Goal: Information Seeking & Learning: Learn about a topic

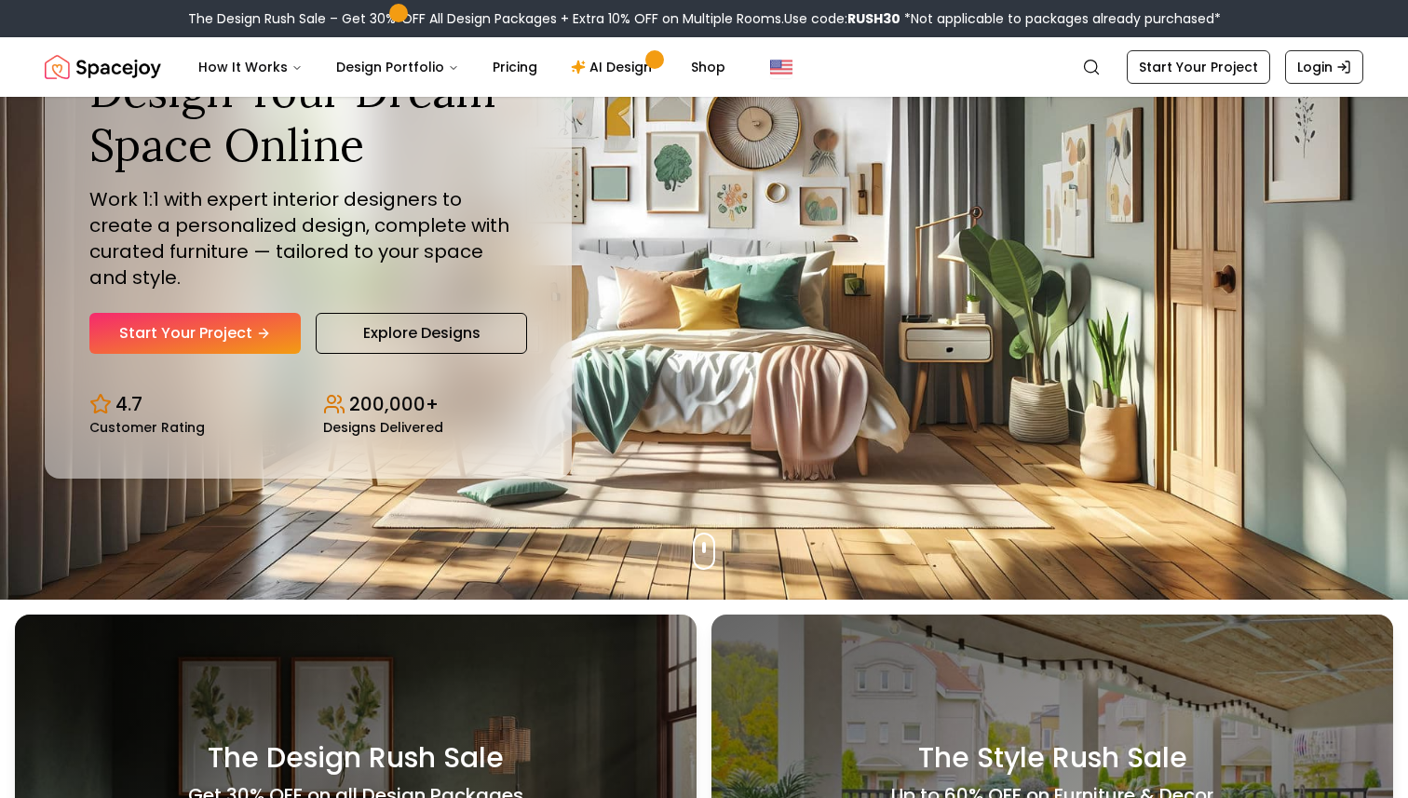
scroll to position [199, 0]
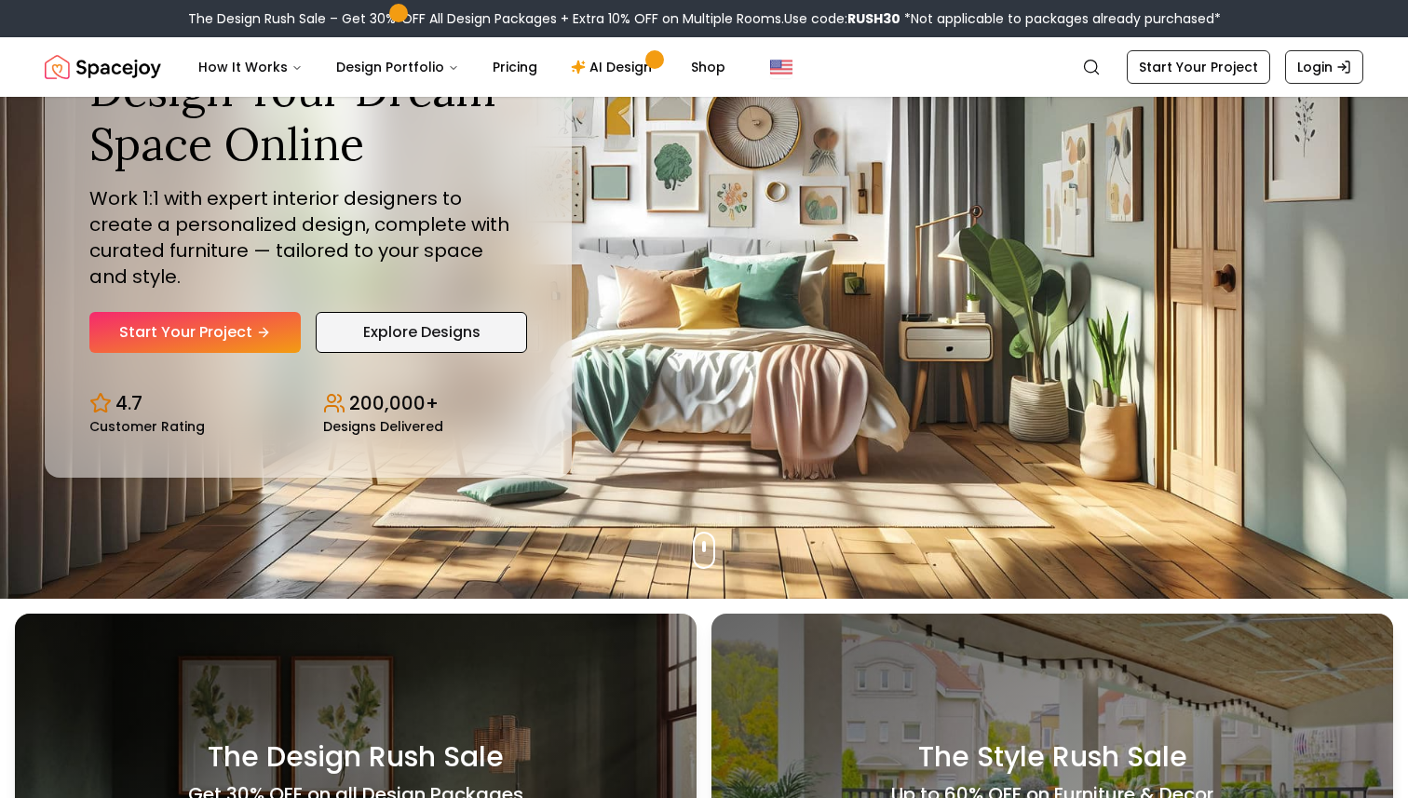
click at [441, 336] on link "Explore Designs" at bounding box center [421, 332] width 211 height 41
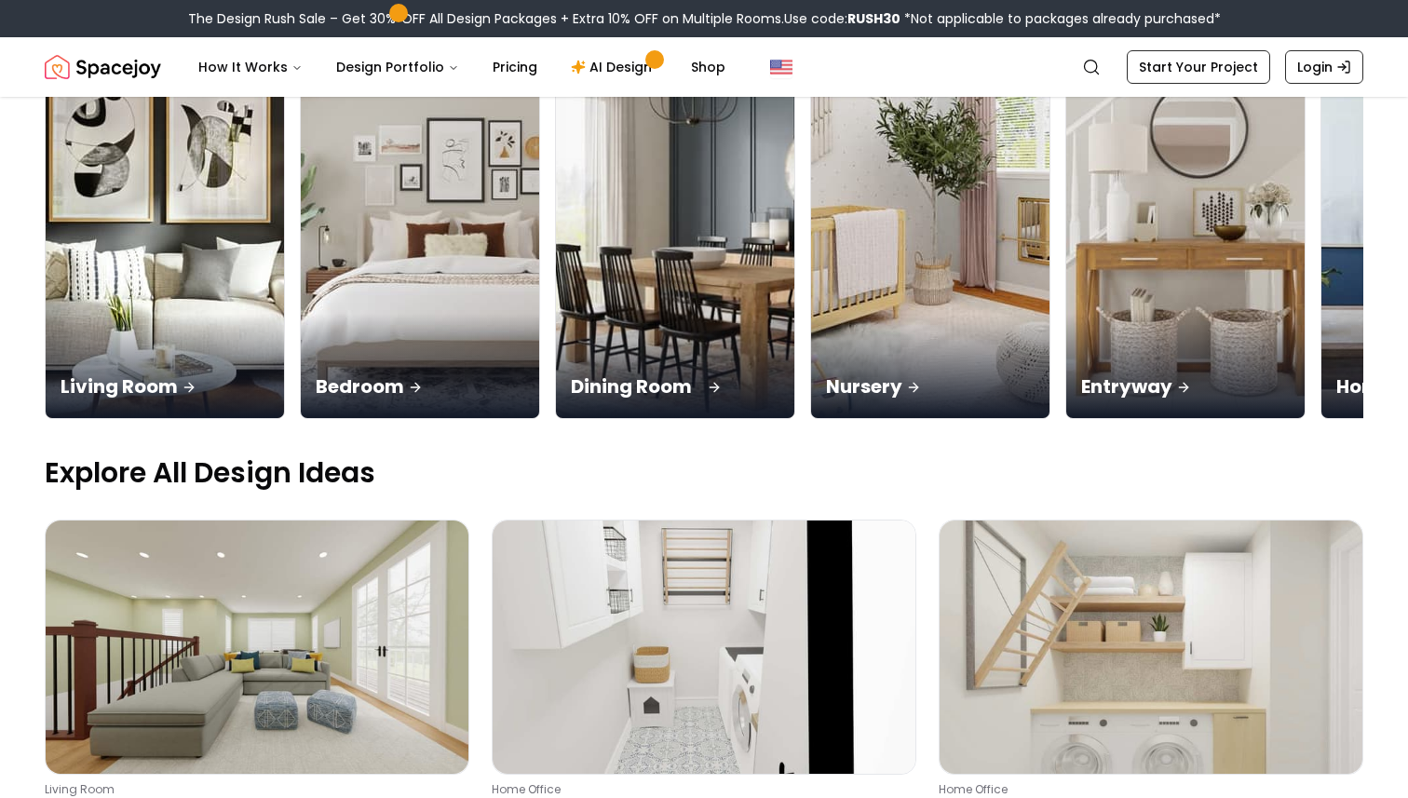
scroll to position [263, 0]
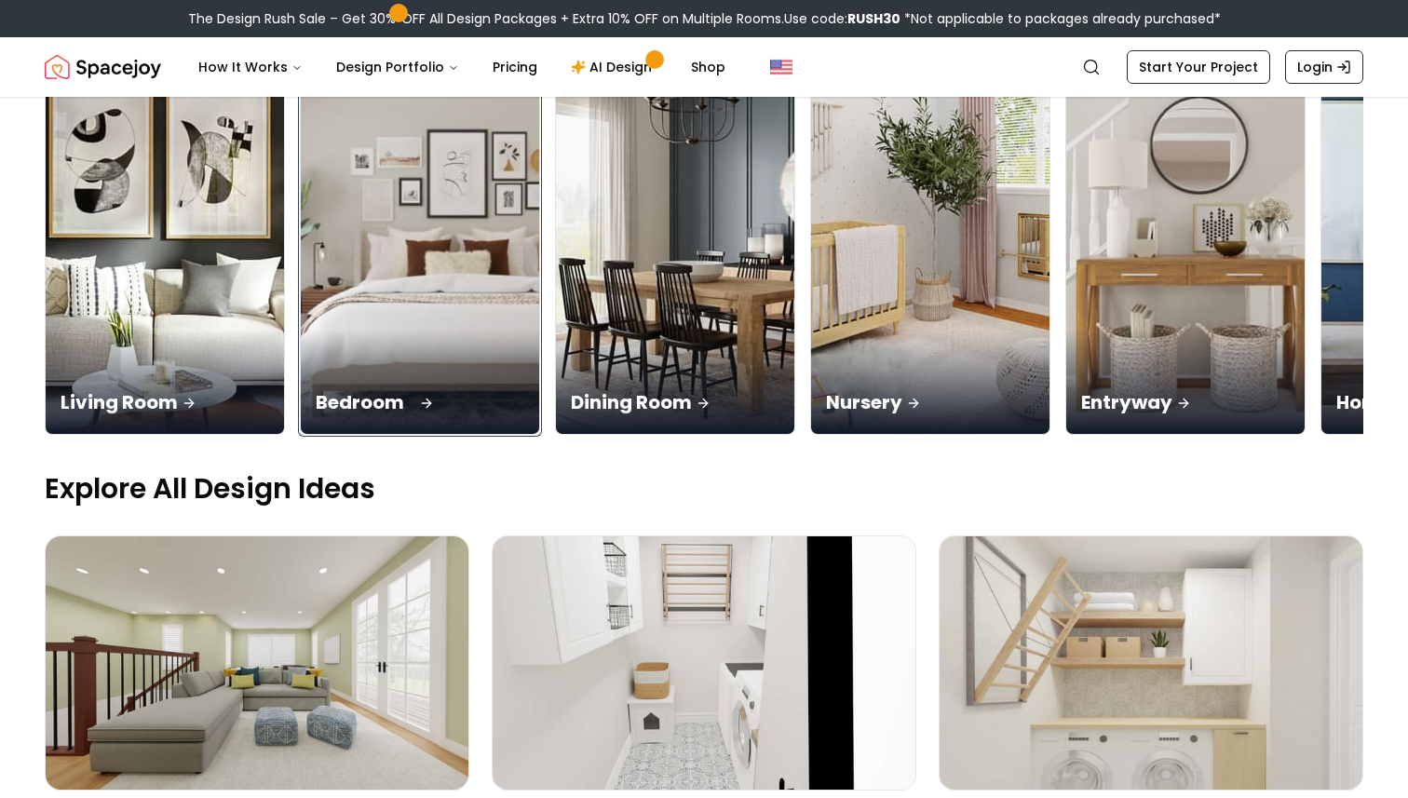
click at [314, 330] on div "Bedroom" at bounding box center [420, 382] width 238 height 104
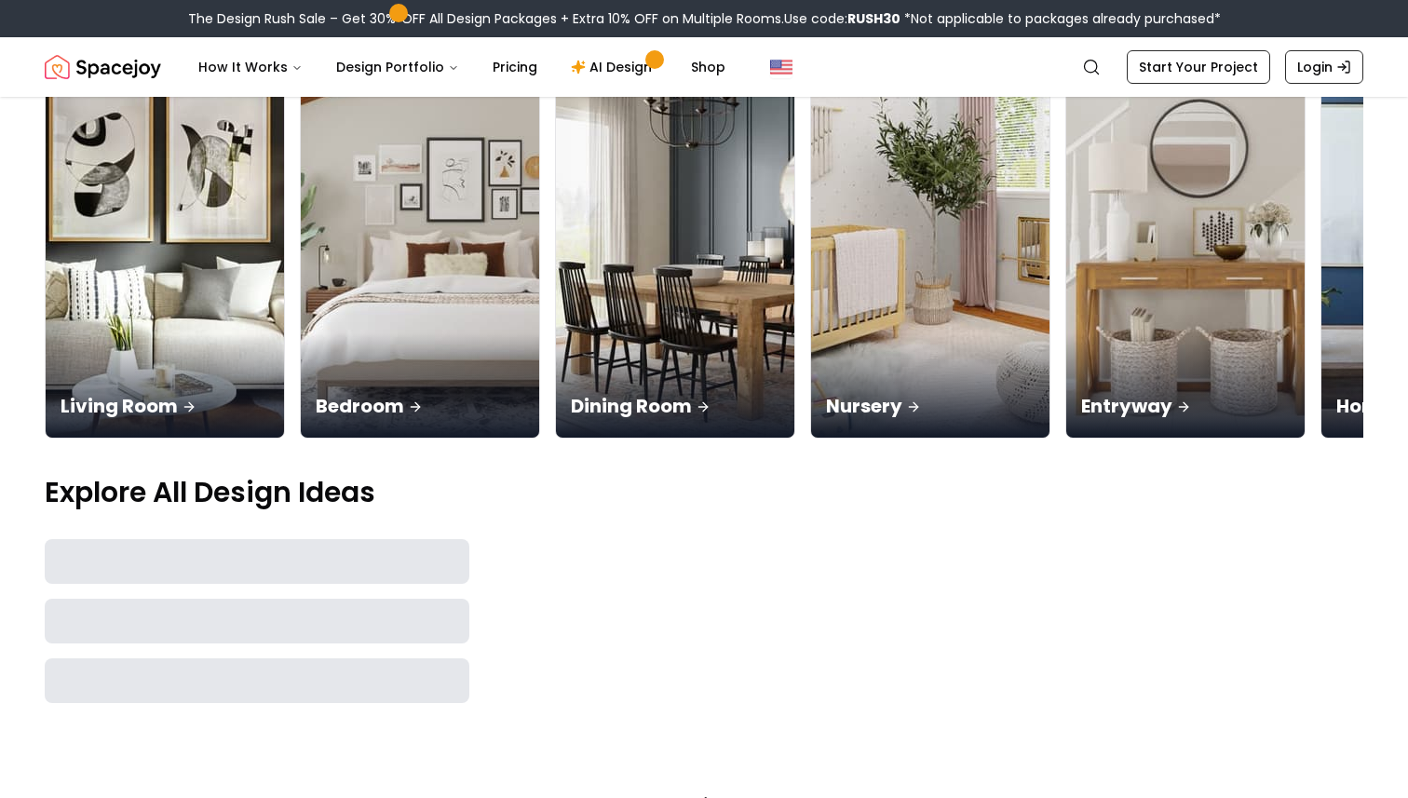
scroll to position [263, 0]
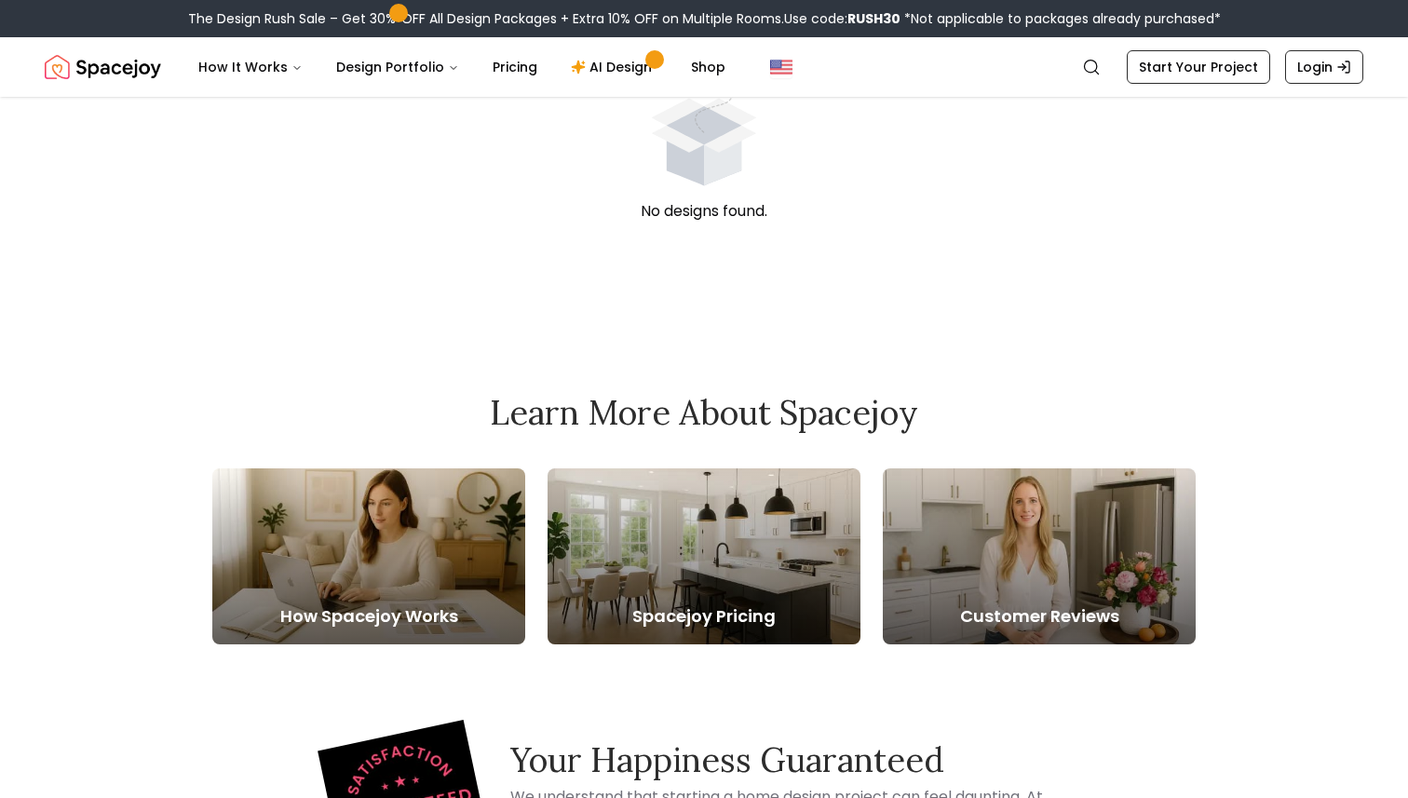
scroll to position [215, 0]
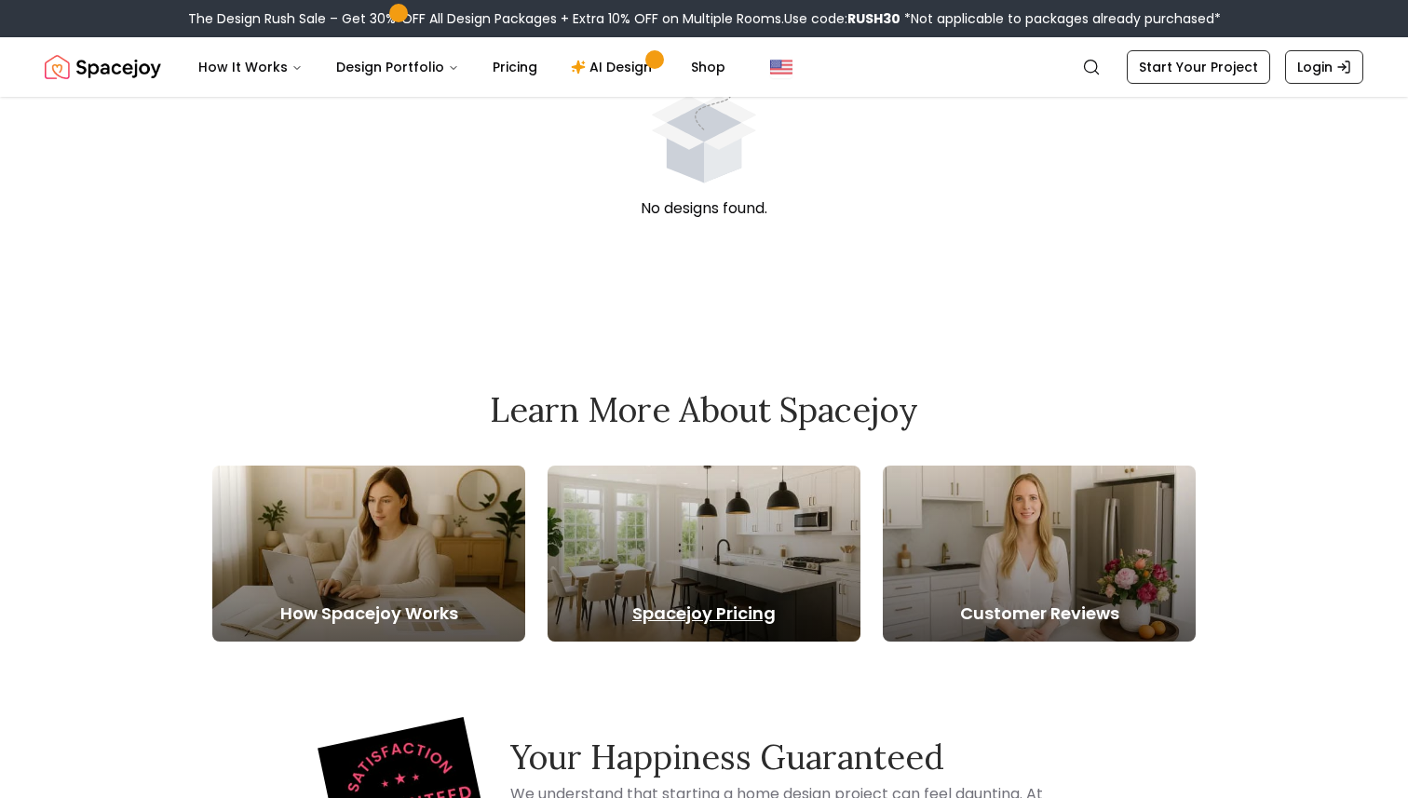
click at [628, 531] on div at bounding box center [703, 553] width 313 height 176
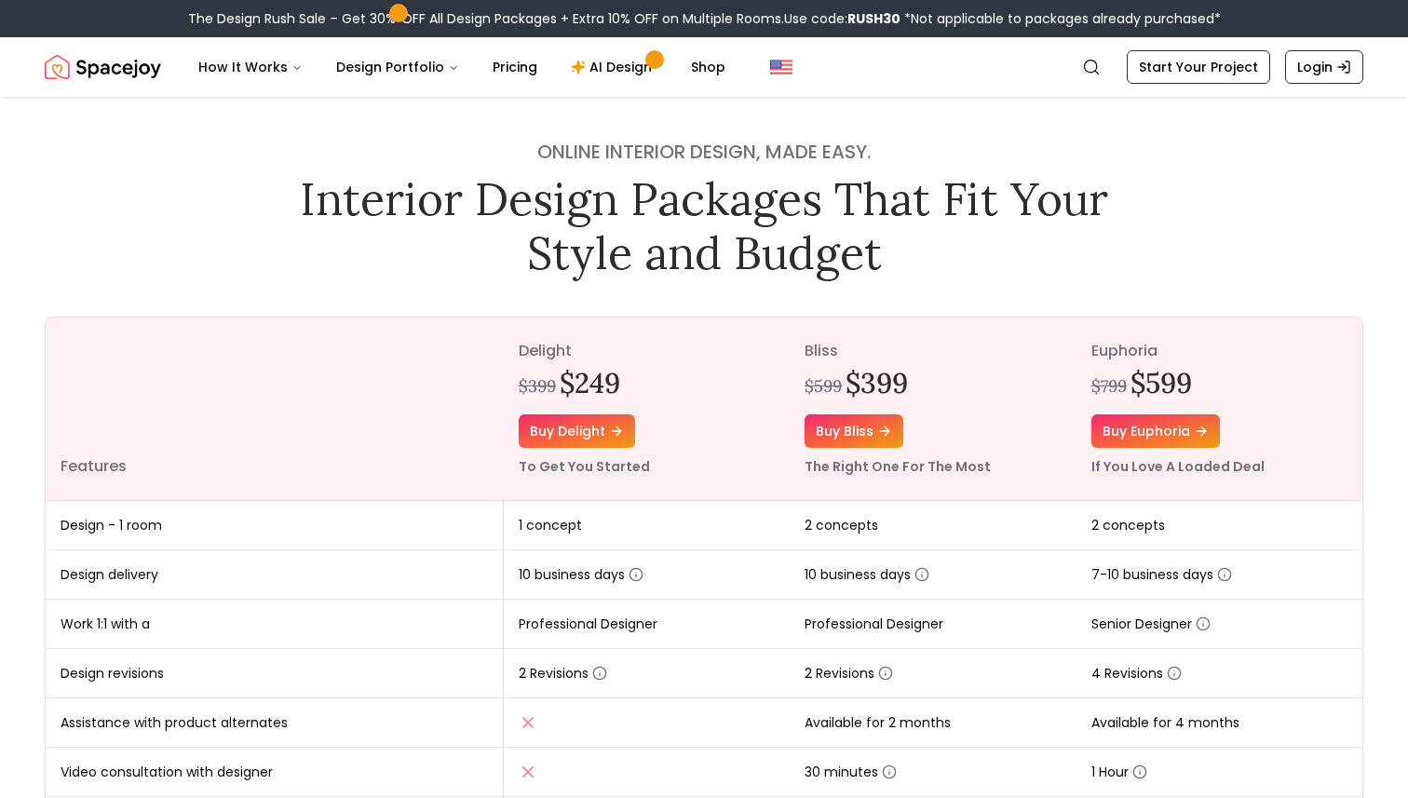
scroll to position [33, 0]
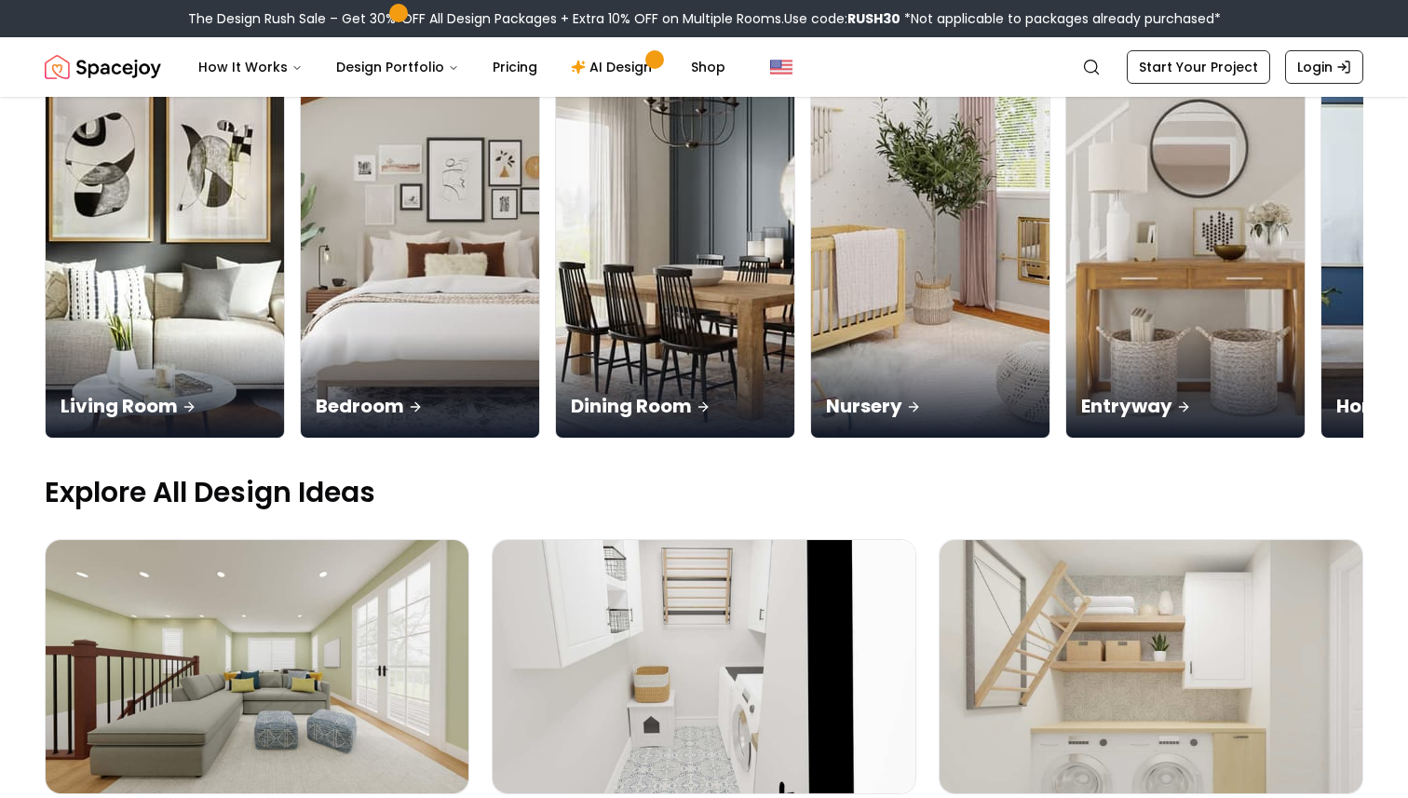
scroll to position [263, 0]
